Goal: Information Seeking & Learning: Learn about a topic

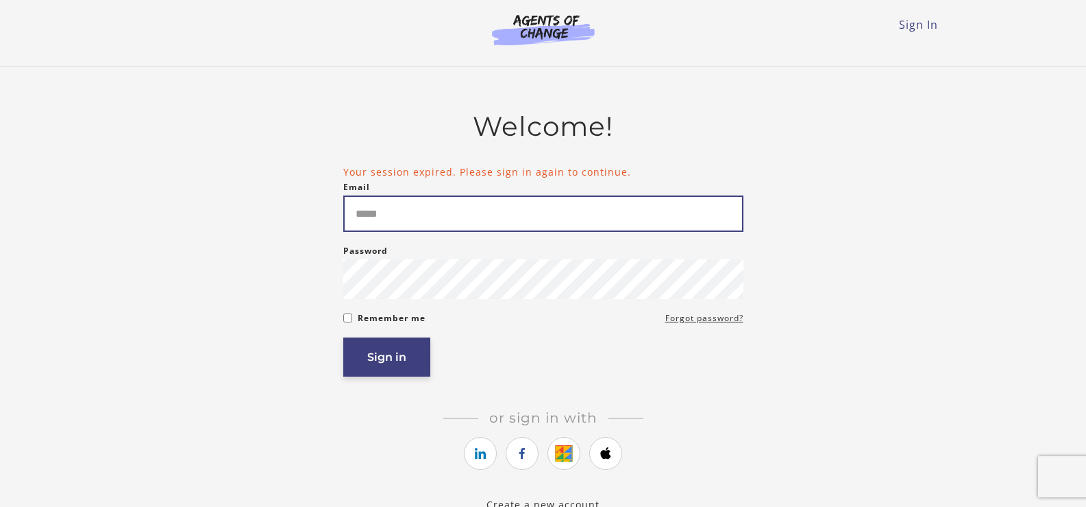
type input "**********"
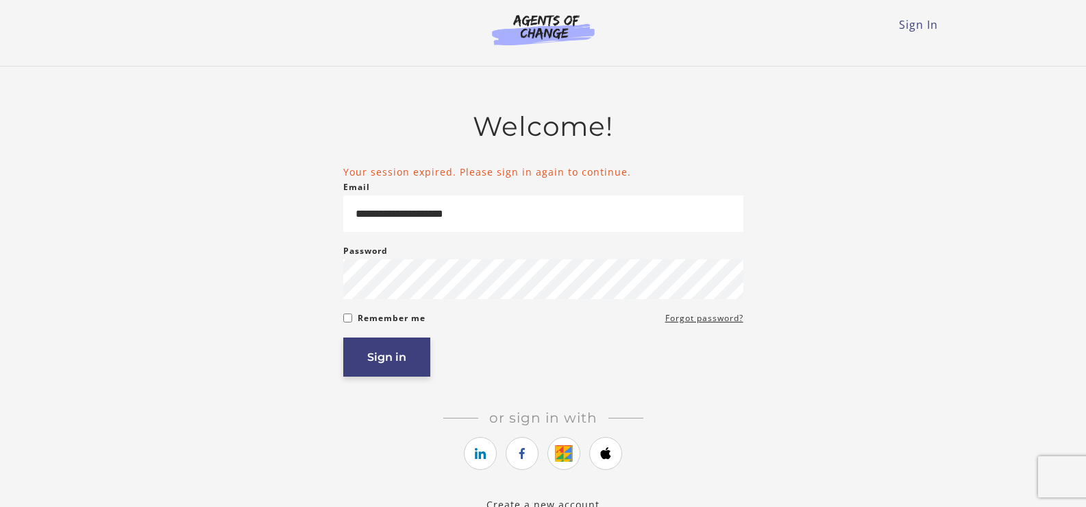
click at [414, 365] on button "Sign in" at bounding box center [386, 356] width 87 height 39
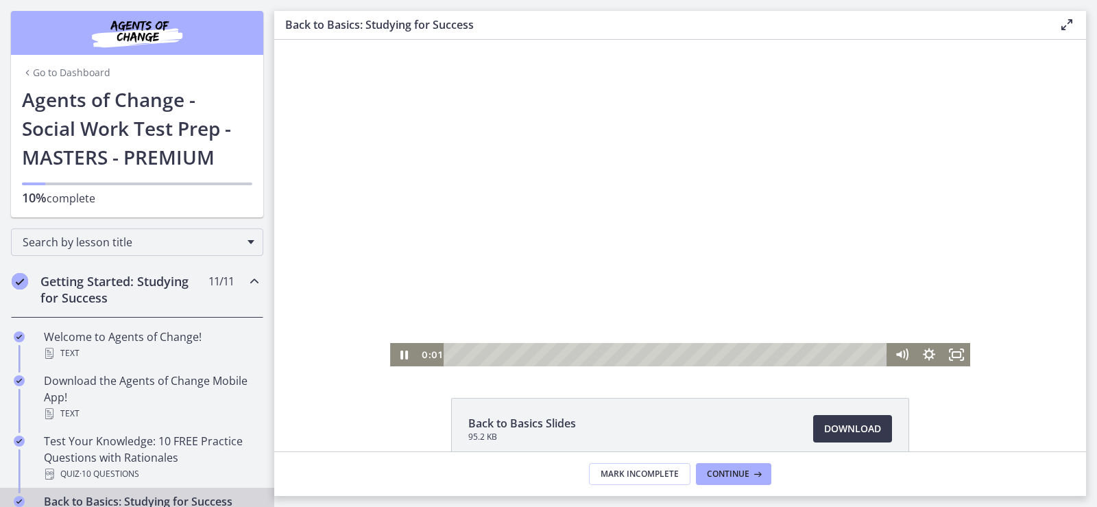
scroll to position [137, 0]
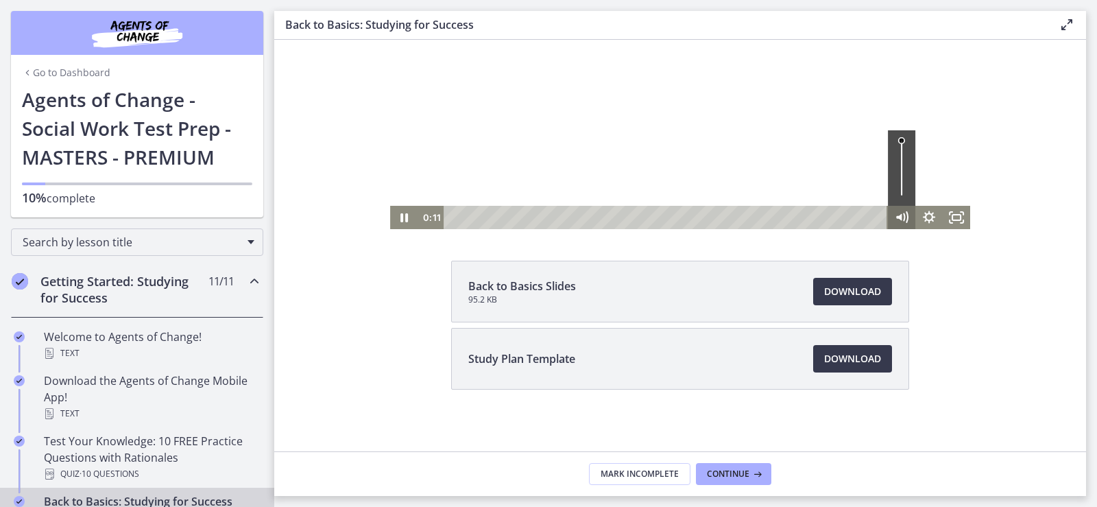
click at [898, 216] on icon "Mute" at bounding box center [901, 217] width 27 height 23
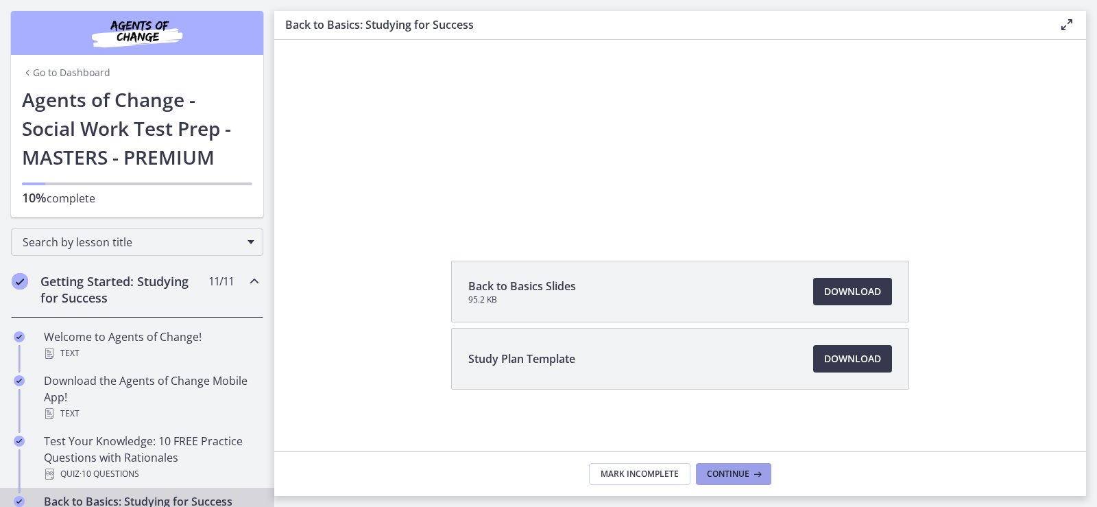
click at [756, 475] on icon at bounding box center [756, 473] width 14 height 11
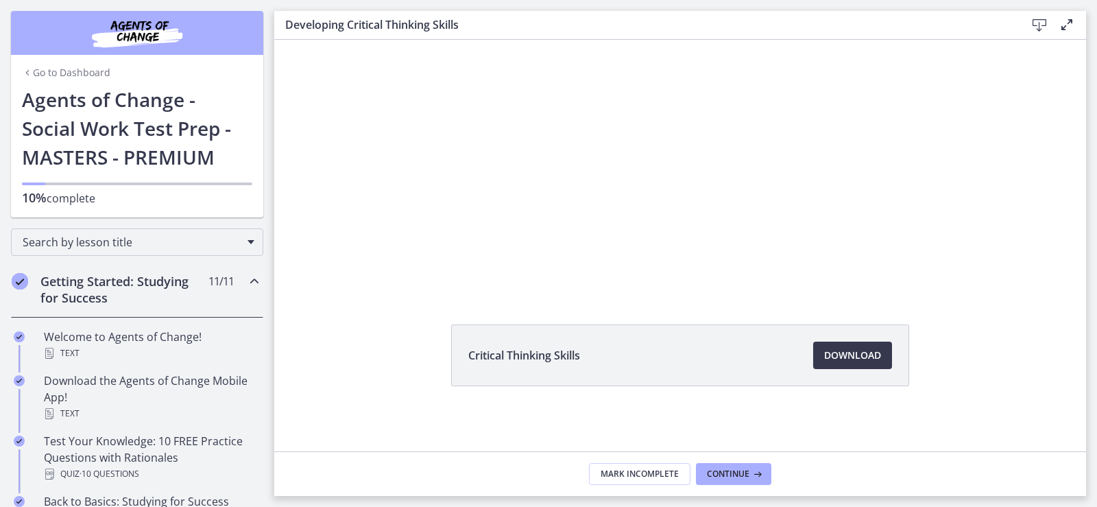
scroll to position [74, 0]
click at [854, 355] on span "Download Opens in a new window" at bounding box center [852, 354] width 57 height 16
click at [749, 476] on div "Continue" at bounding box center [735, 473] width 56 height 11
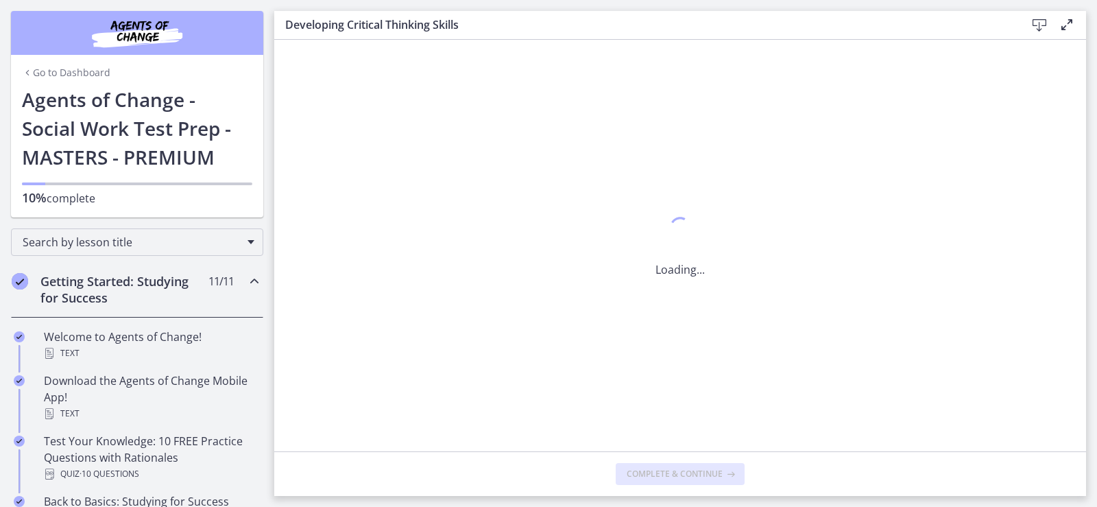
scroll to position [0, 0]
click at [1037, 28] on icon at bounding box center [1039, 25] width 16 height 16
click at [751, 471] on icon at bounding box center [756, 473] width 14 height 11
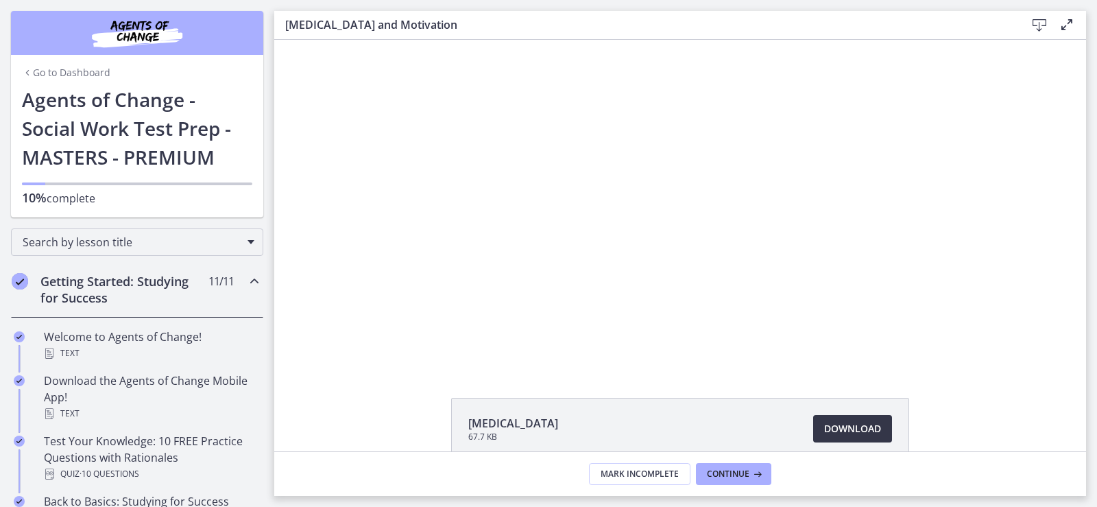
click at [844, 428] on span "Download Opens in a new window" at bounding box center [852, 428] width 57 height 16
click at [729, 474] on span "Continue" at bounding box center [728, 473] width 42 height 11
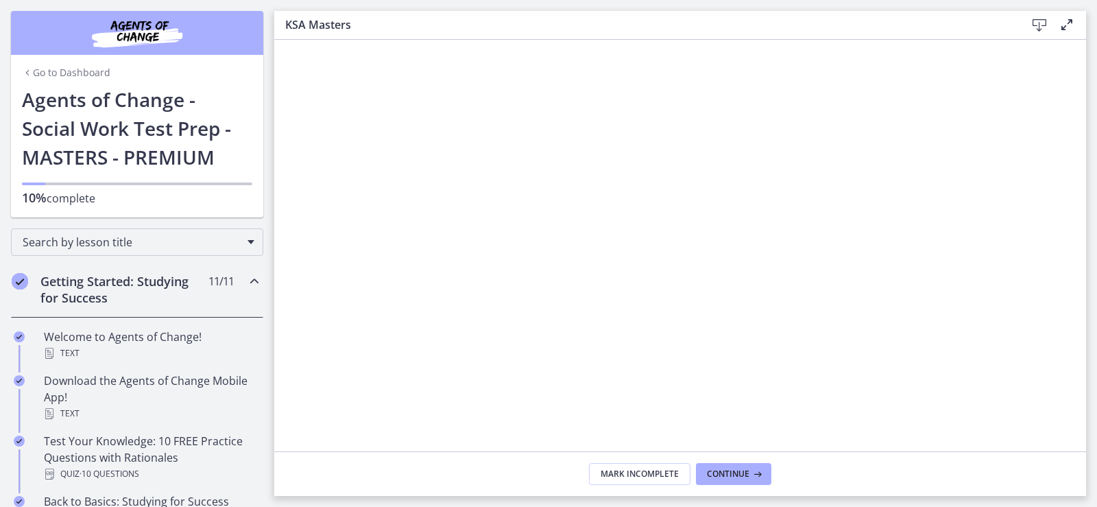
click at [1039, 24] on icon at bounding box center [1039, 25] width 16 height 16
click at [747, 477] on span "Continue" at bounding box center [728, 473] width 42 height 11
click at [1034, 27] on icon at bounding box center [1039, 25] width 16 height 16
click at [755, 476] on icon at bounding box center [756, 473] width 14 height 11
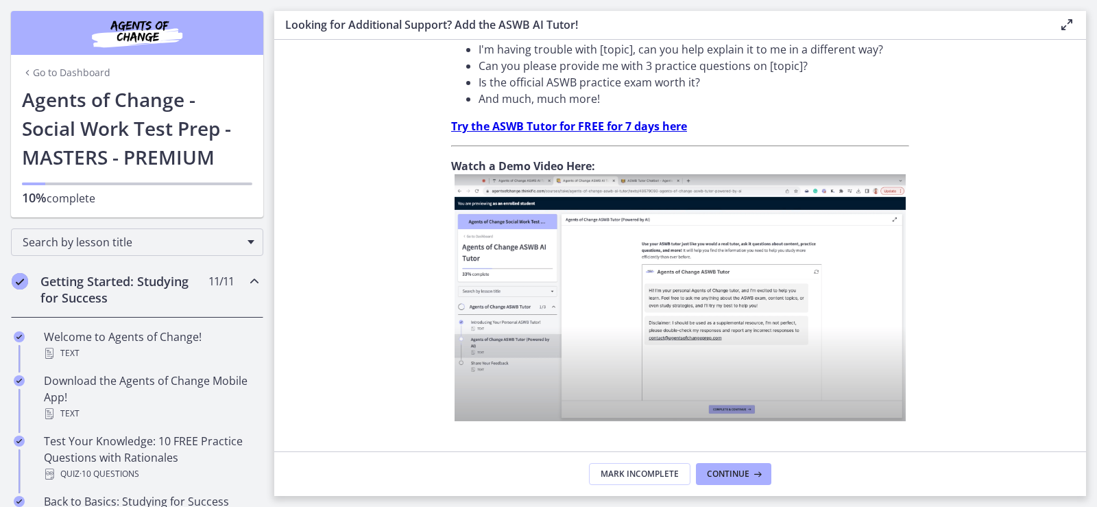
scroll to position [480, 0]
click at [740, 473] on span "Continue" at bounding box center [728, 473] width 42 height 11
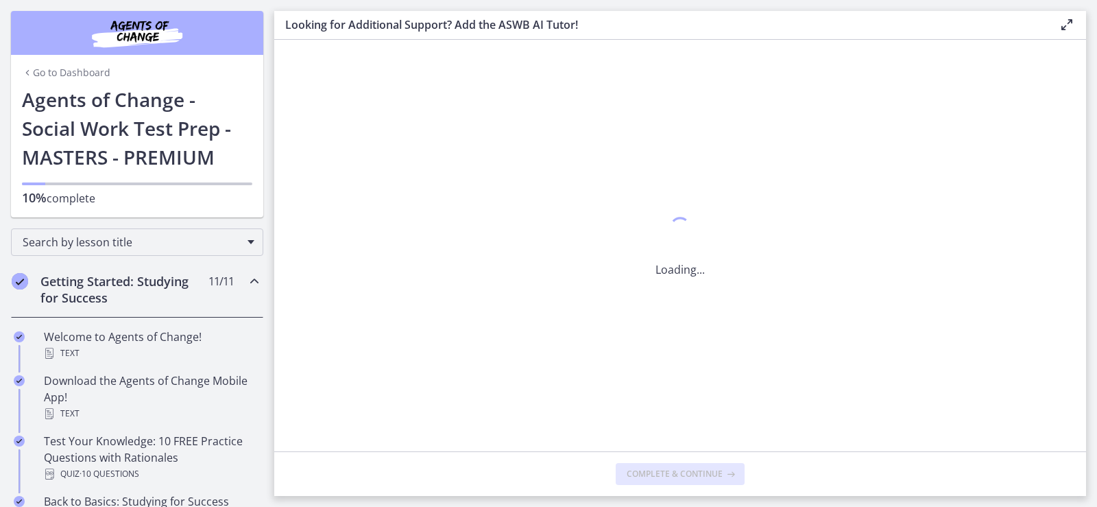
scroll to position [0, 0]
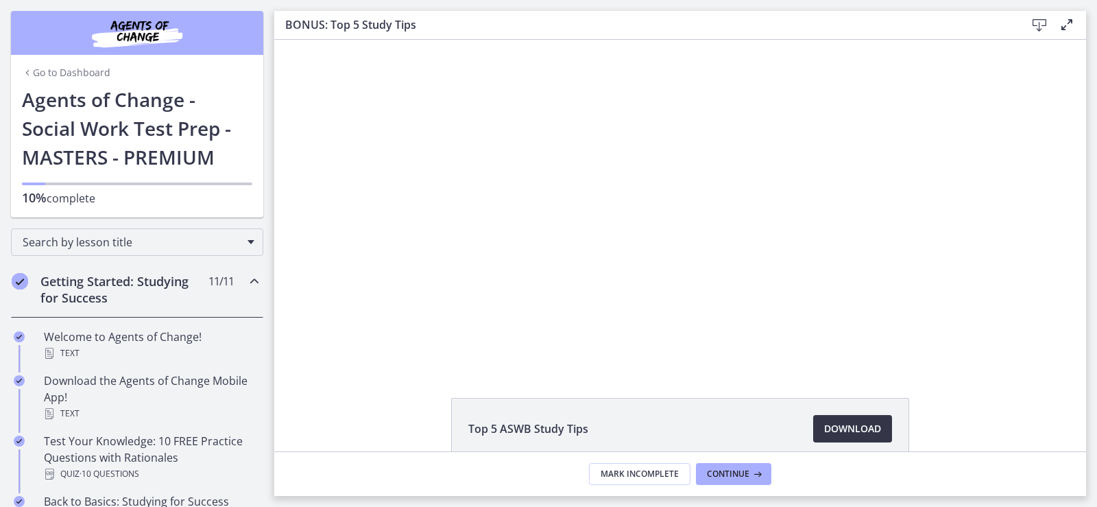
click at [862, 428] on span "Download Opens in a new window" at bounding box center [852, 428] width 57 height 16
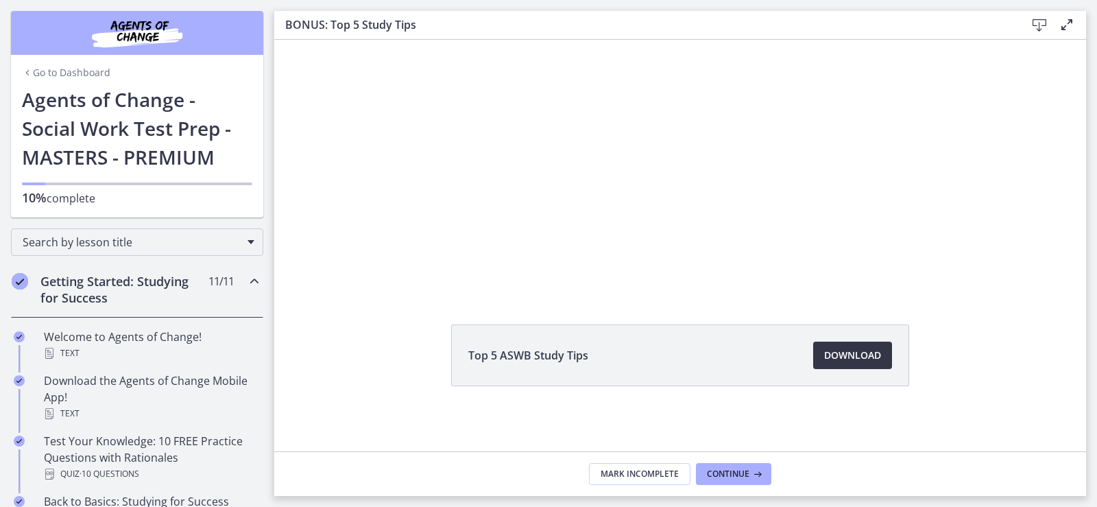
scroll to position [74, 0]
click at [740, 471] on span "Continue" at bounding box center [728, 473] width 42 height 11
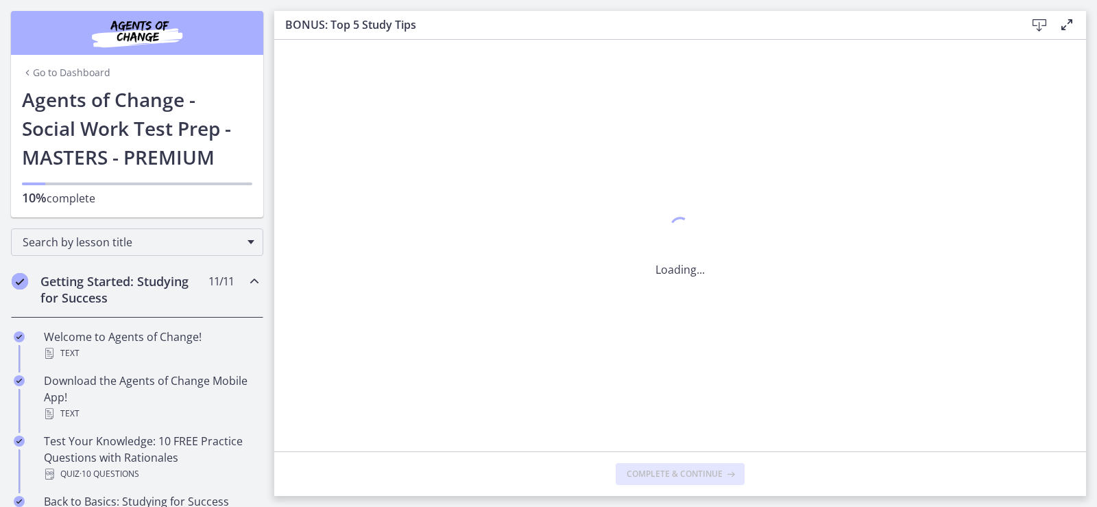
scroll to position [0, 0]
